Goal: Task Accomplishment & Management: Manage account settings

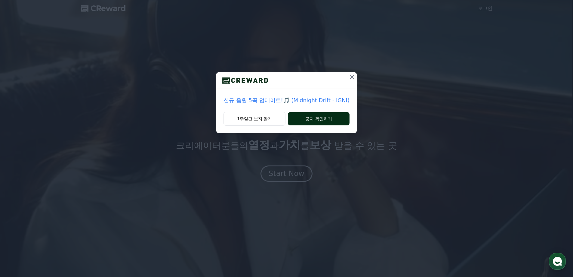
click at [309, 118] on button "공지 확인하기" at bounding box center [319, 118] width 62 height 13
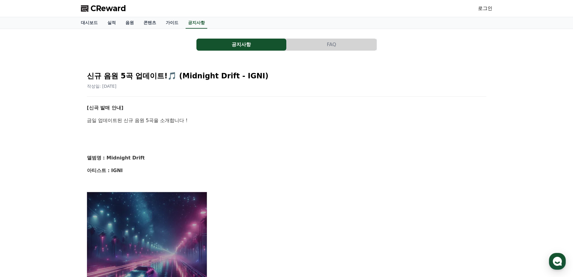
click at [101, 8] on span "CReward" at bounding box center [109, 9] width 36 height 10
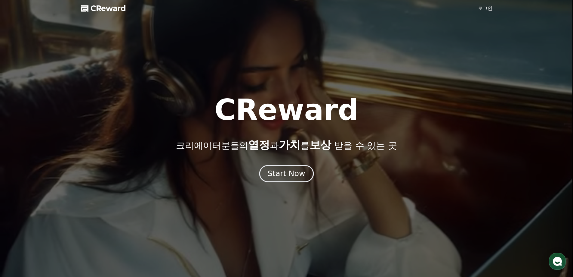
click at [295, 171] on div "Start Now" at bounding box center [286, 173] width 37 height 10
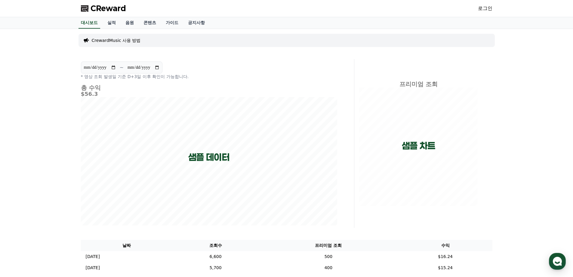
click at [488, 5] on link "로그인" at bounding box center [485, 8] width 14 height 7
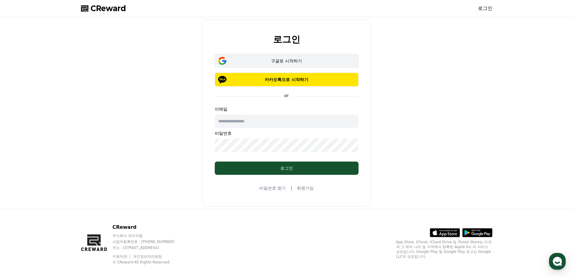
click at [256, 62] on div "구글로 시작하기" at bounding box center [287, 61] width 126 height 6
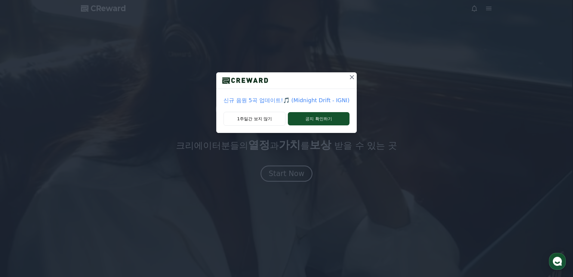
click at [350, 76] on icon at bounding box center [352, 77] width 4 height 4
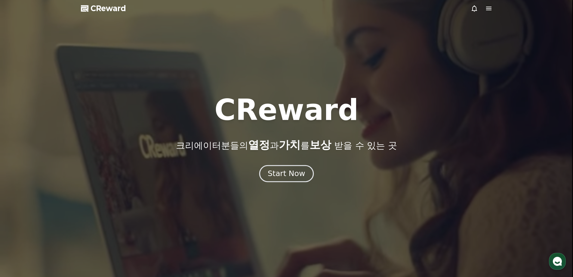
click at [300, 172] on div "Start Now" at bounding box center [286, 173] width 37 height 10
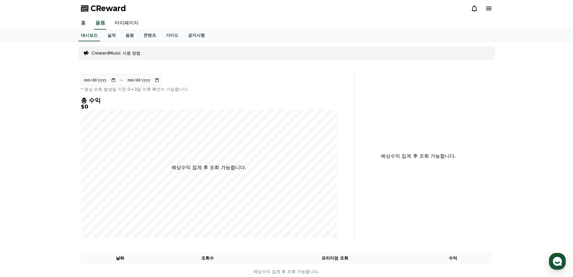
click at [125, 52] on p "CrewardMusic 사용 방법" at bounding box center [116, 53] width 49 height 6
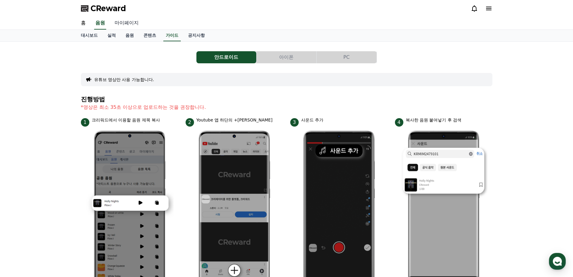
click at [117, 23] on link "마이페이지" at bounding box center [127, 23] width 34 height 13
select select "**********"
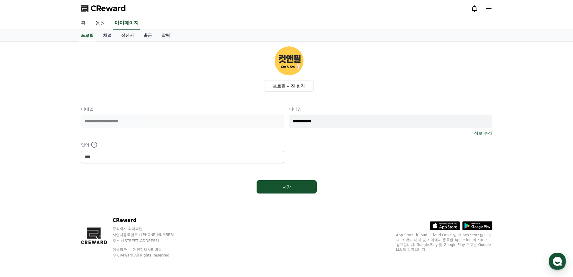
click at [85, 21] on link "홈" at bounding box center [83, 23] width 14 height 13
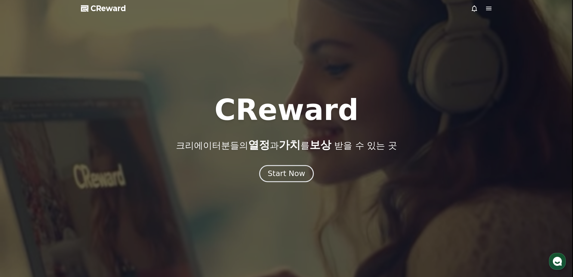
click at [303, 175] on div "Start Now" at bounding box center [286, 173] width 37 height 10
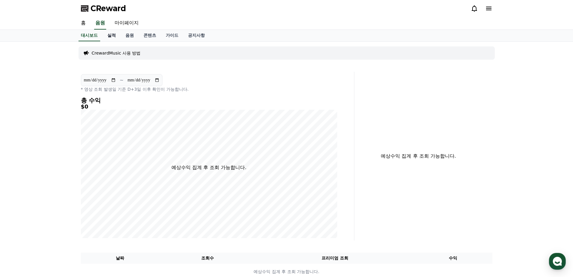
click at [110, 32] on link "실적" at bounding box center [112, 35] width 18 height 11
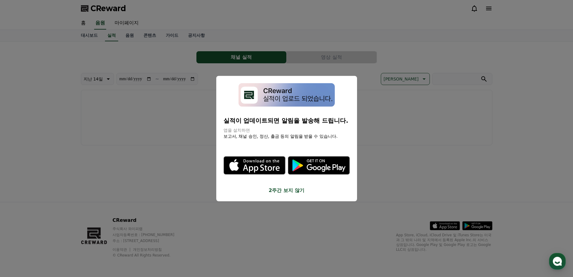
click at [283, 190] on button "2주간 보지 않기" at bounding box center [287, 190] width 126 height 7
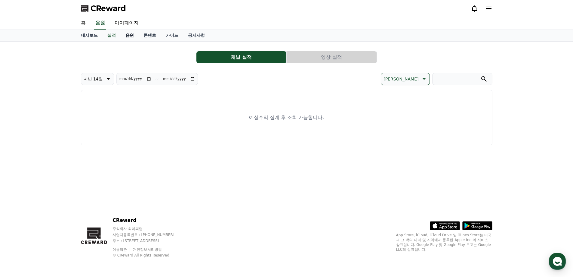
click at [138, 35] on link "음원" at bounding box center [130, 35] width 18 height 11
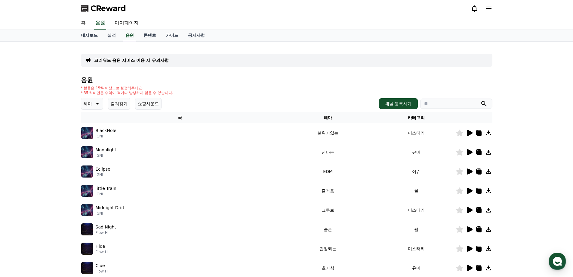
click at [150, 59] on p "크리워드 음원 서비스 이용 시 유의사항" at bounding box center [131, 60] width 75 height 6
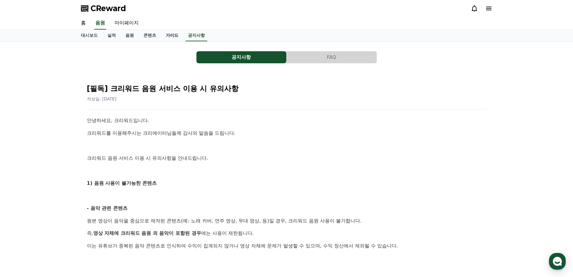
click at [174, 34] on link "가이드" at bounding box center [172, 35] width 22 height 11
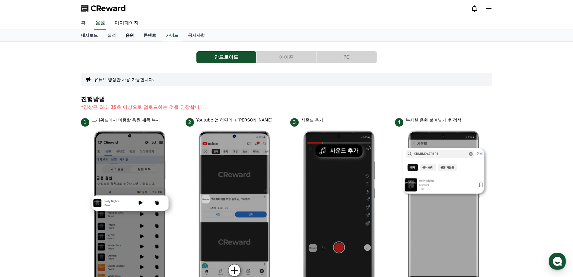
click at [137, 39] on link "음원" at bounding box center [130, 35] width 18 height 11
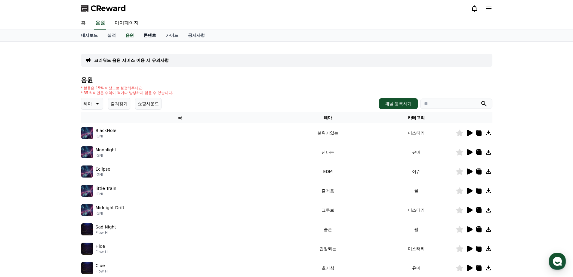
click at [149, 37] on link "콘텐츠" at bounding box center [150, 35] width 22 height 11
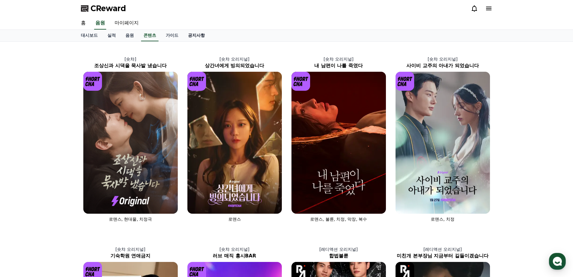
click at [200, 34] on link "공지사항" at bounding box center [196, 35] width 26 height 11
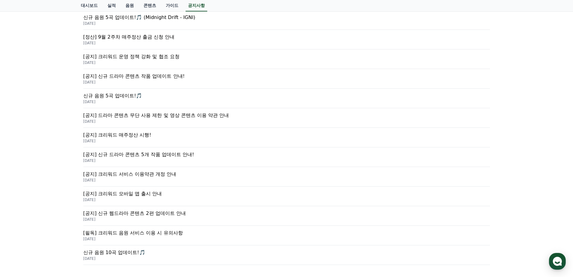
scroll to position [120, 0]
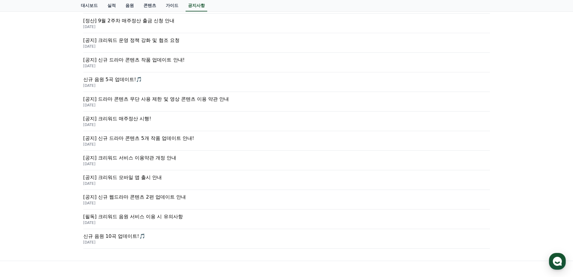
click at [142, 121] on p "[공지] 크리워드 매주정산 시행!" at bounding box center [286, 118] width 407 height 7
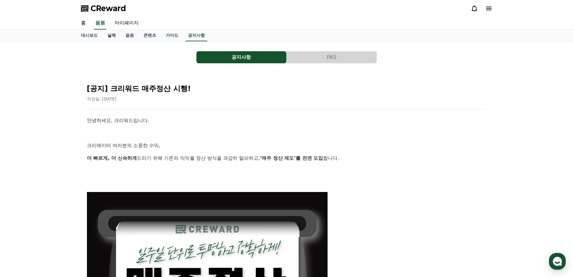
click at [116, 37] on link "실적" at bounding box center [112, 35] width 18 height 11
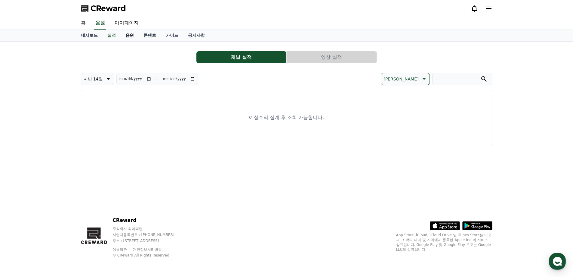
click at [134, 33] on link "음원" at bounding box center [130, 35] width 18 height 11
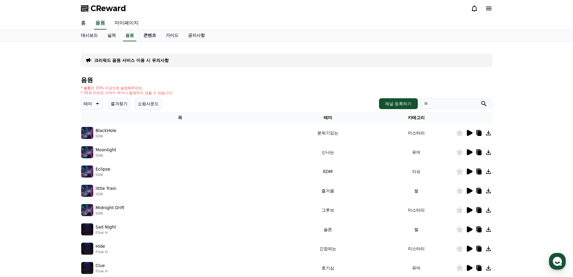
click at [153, 35] on link "콘텐츠" at bounding box center [150, 35] width 22 height 11
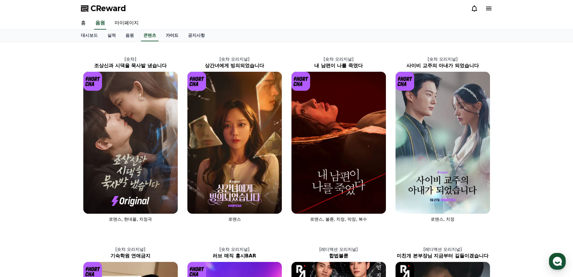
click at [180, 35] on link "가이드" at bounding box center [172, 35] width 22 height 11
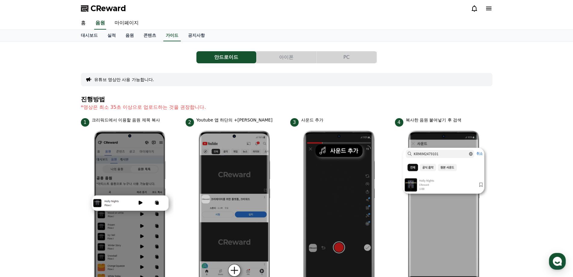
click at [296, 61] on button "아이폰" at bounding box center [287, 57] width 60 height 12
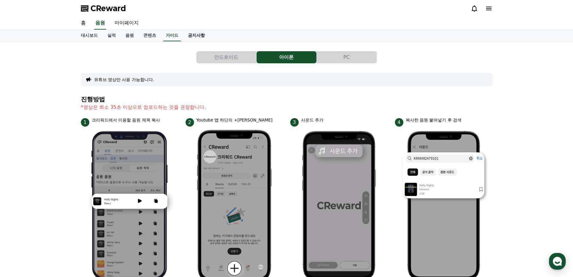
click at [198, 38] on link "공지사항" at bounding box center [196, 35] width 26 height 11
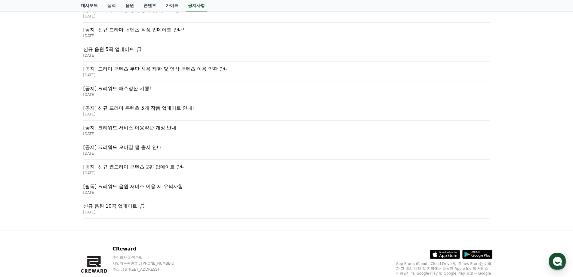
scroll to position [90, 0]
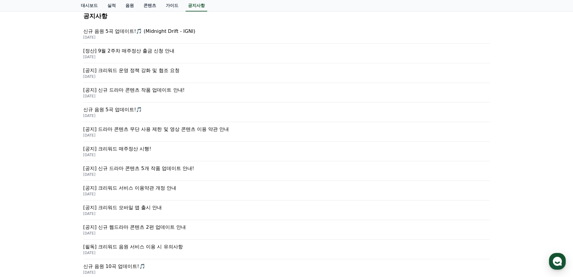
click at [153, 132] on p "[공지] 드라마 콘텐츠 무단 사용 제한 및 영상 콘텐츠 이용 약관 안내" at bounding box center [286, 129] width 407 height 7
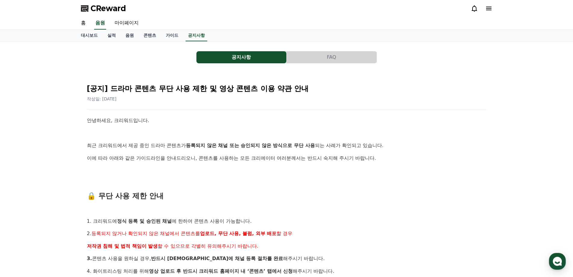
drag, startPoint x: 187, startPoint y: 138, endPoint x: 205, endPoint y: 170, distance: 36.3
click at [205, 170] on p at bounding box center [287, 170] width 400 height 8
click at [488, 8] on icon at bounding box center [488, 9] width 5 height 4
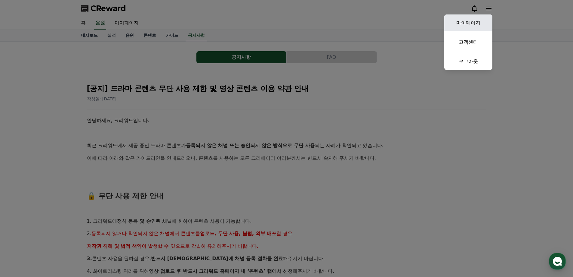
click at [484, 20] on link "마이페이지" at bounding box center [469, 22] width 48 height 17
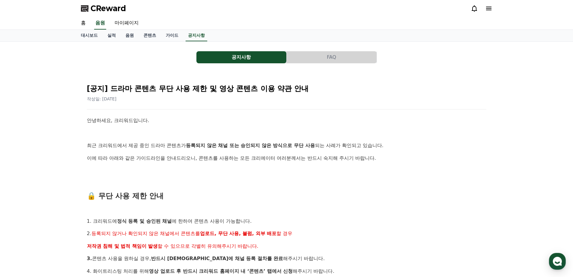
select select "**********"
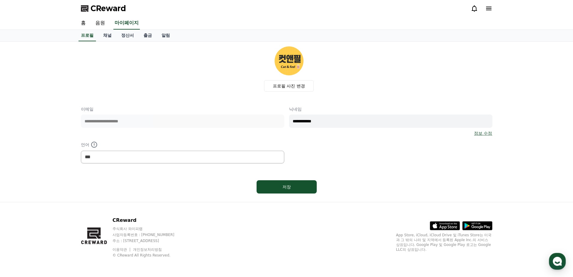
click at [316, 120] on input "**********" at bounding box center [390, 120] width 203 height 13
click at [219, 107] on p "이메일" at bounding box center [182, 109] width 203 height 6
click at [107, 35] on link "채널" at bounding box center [107, 35] width 18 height 11
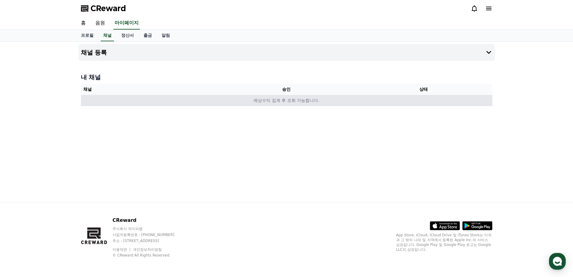
click at [299, 101] on td "예상수익 집계 후 조회 가능합니다." at bounding box center [287, 100] width 412 height 11
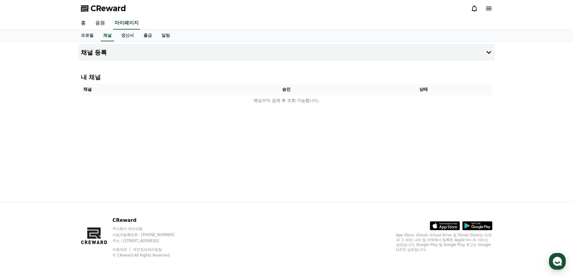
click at [253, 43] on div "채널 등록 내 채널 채널 승인 상태 예상수익 집계 후 조회 가능합니다." at bounding box center [286, 122] width 421 height 160
click at [241, 53] on button "채널 등록" at bounding box center [287, 52] width 417 height 17
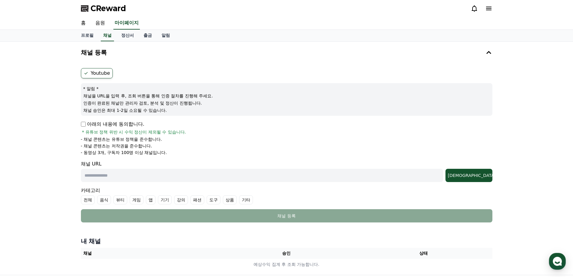
click at [103, 75] on label "Youtube" at bounding box center [97, 73] width 32 height 10
click at [85, 121] on p "아래의 내용에 동의합니다." at bounding box center [113, 123] width 64 height 7
click at [84, 121] on p "아래의 내용에 동의합니다." at bounding box center [113, 123] width 64 height 7
click at [87, 124] on p "아래의 내용에 동의합니다." at bounding box center [113, 123] width 64 height 7
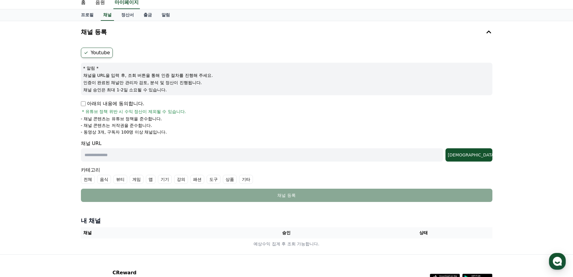
scroll to position [30, 0]
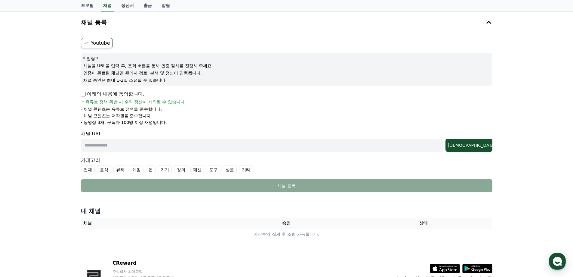
click at [106, 142] on input "text" at bounding box center [262, 144] width 362 height 13
paste input "**********"
type input "**********"
click at [473, 144] on div "[DEMOGRAPHIC_DATA]" at bounding box center [469, 145] width 42 height 6
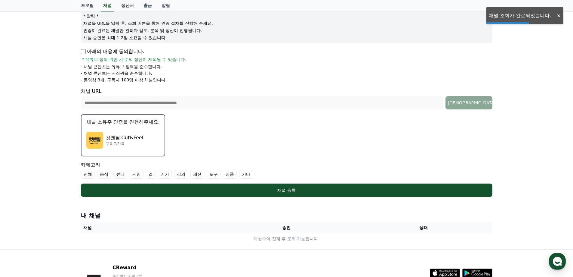
scroll to position [90, 0]
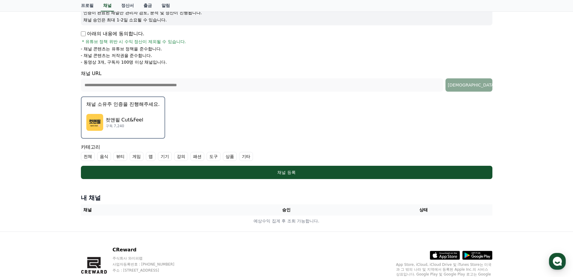
click at [249, 156] on label "기타" at bounding box center [246, 156] width 14 height 9
click at [89, 158] on label "전체" at bounding box center [88, 156] width 14 height 9
click at [256, 153] on label "기타" at bounding box center [257, 156] width 21 height 9
click at [259, 155] on label "기타" at bounding box center [254, 156] width 14 height 9
click at [87, 157] on icon at bounding box center [86, 156] width 5 height 5
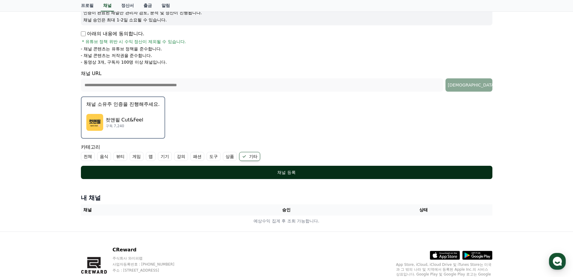
click at [212, 170] on div "채널 등록" at bounding box center [287, 172] width 388 height 6
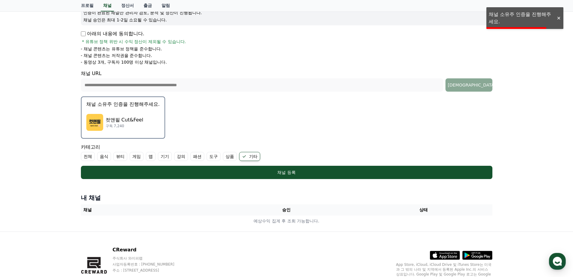
click at [141, 127] on p "구독 7,240" at bounding box center [125, 125] width 38 height 5
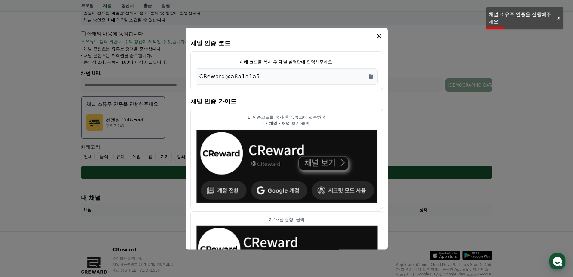
drag, startPoint x: 258, startPoint y: 82, endPoint x: 190, endPoint y: 80, distance: 67.8
click at [190, 80] on div "채널 인증 코드 아래 코드를 복사 후 채널 설명란에 입력해주세요. CReward@a8a1a1a5 채널 인증 가이드 1. 인증코드를 복사 후 유…" at bounding box center [287, 138] width 202 height 221
copy p "CReward@a8a1a1a5"
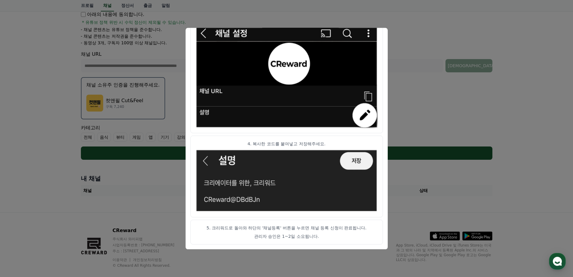
scroll to position [120, 0]
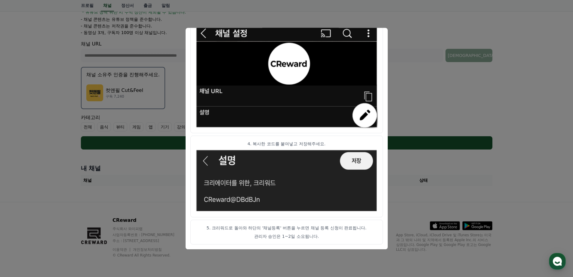
click at [338, 222] on article "5. 크리워드로 돌아와 하단의 '채널등록' 버튼을 누르면 채널 등록 신청이 완료됩니다. 관리자 승인은 1~2일 소요됩니다." at bounding box center [287, 231] width 193 height 25
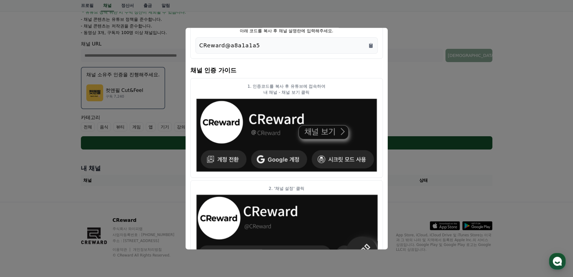
scroll to position [0, 0]
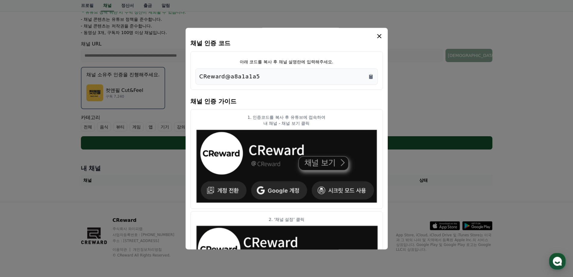
click at [380, 37] on icon "modal" at bounding box center [379, 36] width 7 height 7
click at [372, 76] on icon "Copy to clipboard" at bounding box center [371, 76] width 4 height 5
click at [376, 39] on icon "modal" at bounding box center [379, 36] width 7 height 7
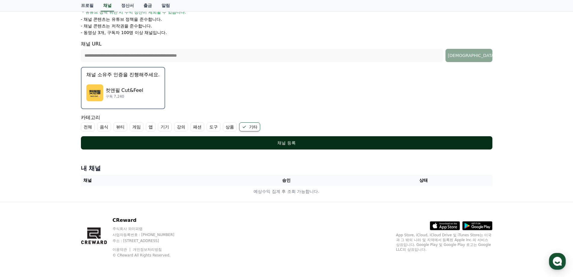
click at [295, 143] on div "채널 등록" at bounding box center [287, 143] width 388 height 6
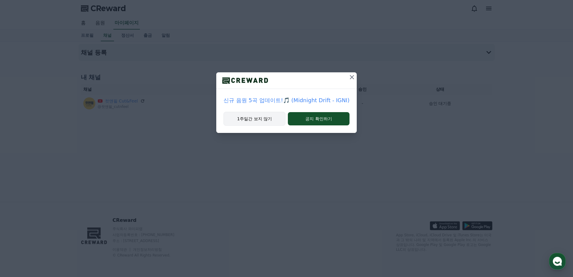
click at [277, 115] on button "1주일간 보지 않기" at bounding box center [255, 119] width 62 height 14
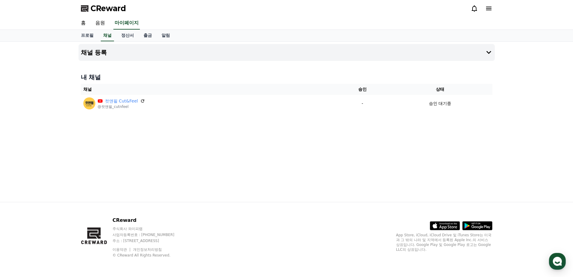
click at [280, 124] on div "채널 등록 내 채널 채널 승인 상태 컷앤필 Cut&Feel @컷앤필_cutnfeel - 승인 대기중" at bounding box center [286, 122] width 421 height 160
click at [69, 138] on div "채널 등록 내 채널 채널 승인 상태 컷앤필 Cut&Feel @컷앤필_cutnfeel - 승인 대기중" at bounding box center [286, 122] width 573 height 160
drag, startPoint x: 67, startPoint y: 2, endPoint x: 38, endPoint y: 14, distance: 32.2
click at [43, 48] on div "채널 등록 내 채널 채널 승인 상태 컷앤필 Cut&Feel @컷앤필_cutnfeel - 승인 대기중" at bounding box center [286, 122] width 573 height 160
drag, startPoint x: 38, startPoint y: 0, endPoint x: 270, endPoint y: 198, distance: 305.5
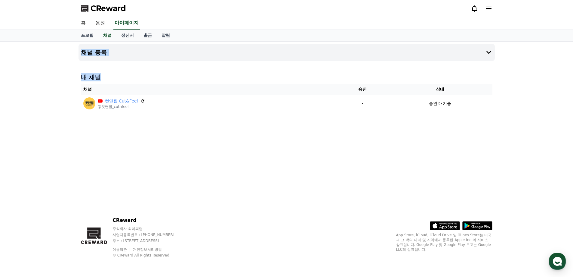
click at [270, 198] on div "채널 등록 내 채널 채널 승인 상태 컷앤필 Cut&Feel @컷앤필_cutnfeel - 승인 대기중" at bounding box center [286, 122] width 421 height 160
click at [147, 39] on link "출금" at bounding box center [148, 35] width 18 height 11
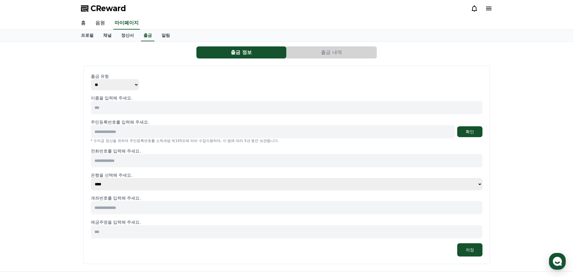
click at [154, 103] on input at bounding box center [287, 107] width 392 height 13
type input "***"
click at [152, 164] on input at bounding box center [287, 160] width 392 height 13
type input "**********"
click at [119, 182] on select "**** **** **** **** **** **** **** ** ** ** ** **** *** **** **** *****" at bounding box center [287, 184] width 392 height 12
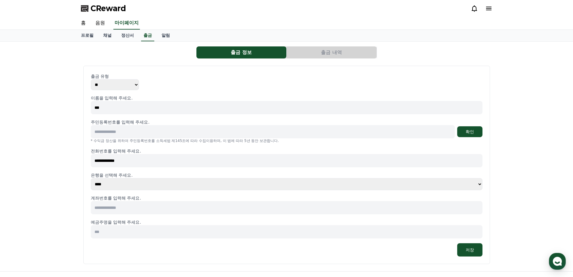
select select "**********"
click at [91, 178] on select "**** **** **** **** **** **** **** ** ** ** ** **** *** **** **** *****" at bounding box center [287, 184] width 392 height 12
click at [123, 213] on input at bounding box center [287, 207] width 392 height 13
type input "**********"
click at [111, 233] on input at bounding box center [287, 231] width 392 height 13
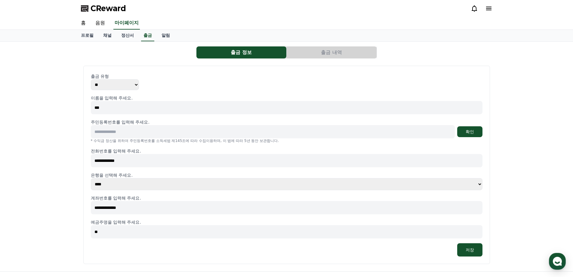
type input "*"
type input "***"
click at [197, 129] on input at bounding box center [273, 131] width 364 height 13
click at [172, 127] on input at bounding box center [273, 131] width 364 height 13
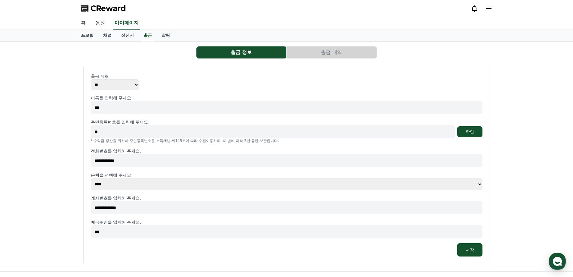
type input "*"
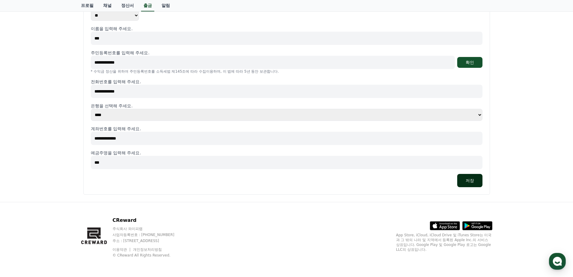
type input "**********"
click at [476, 176] on button "저장" at bounding box center [470, 180] width 25 height 13
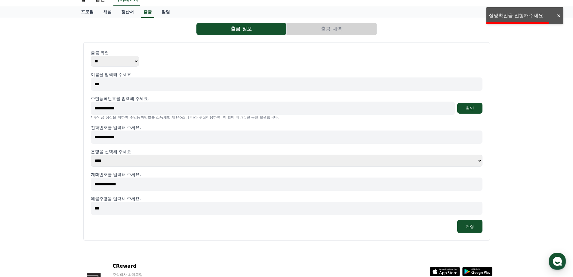
scroll to position [0, 0]
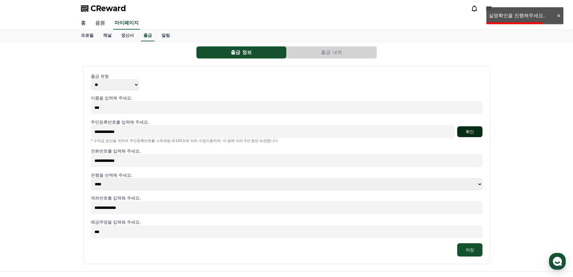
click at [464, 134] on button "확인" at bounding box center [470, 131] width 25 height 11
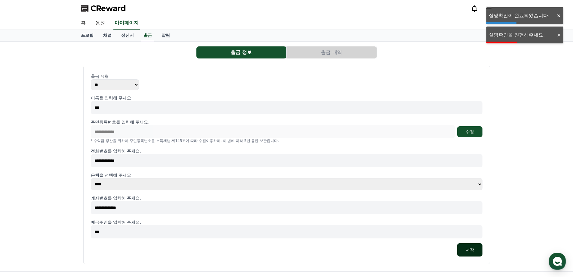
click at [467, 250] on button "저장" at bounding box center [470, 249] width 25 height 13
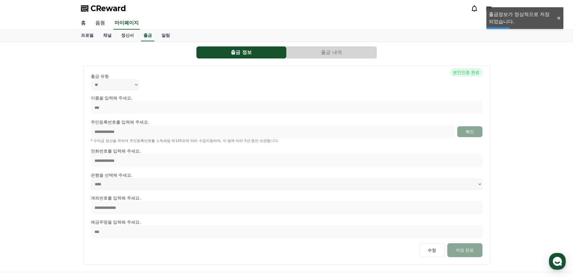
click at [188, 83] on div "출금 유형 ** ***" at bounding box center [287, 81] width 392 height 17
